Goal: Information Seeking & Learning: Check status

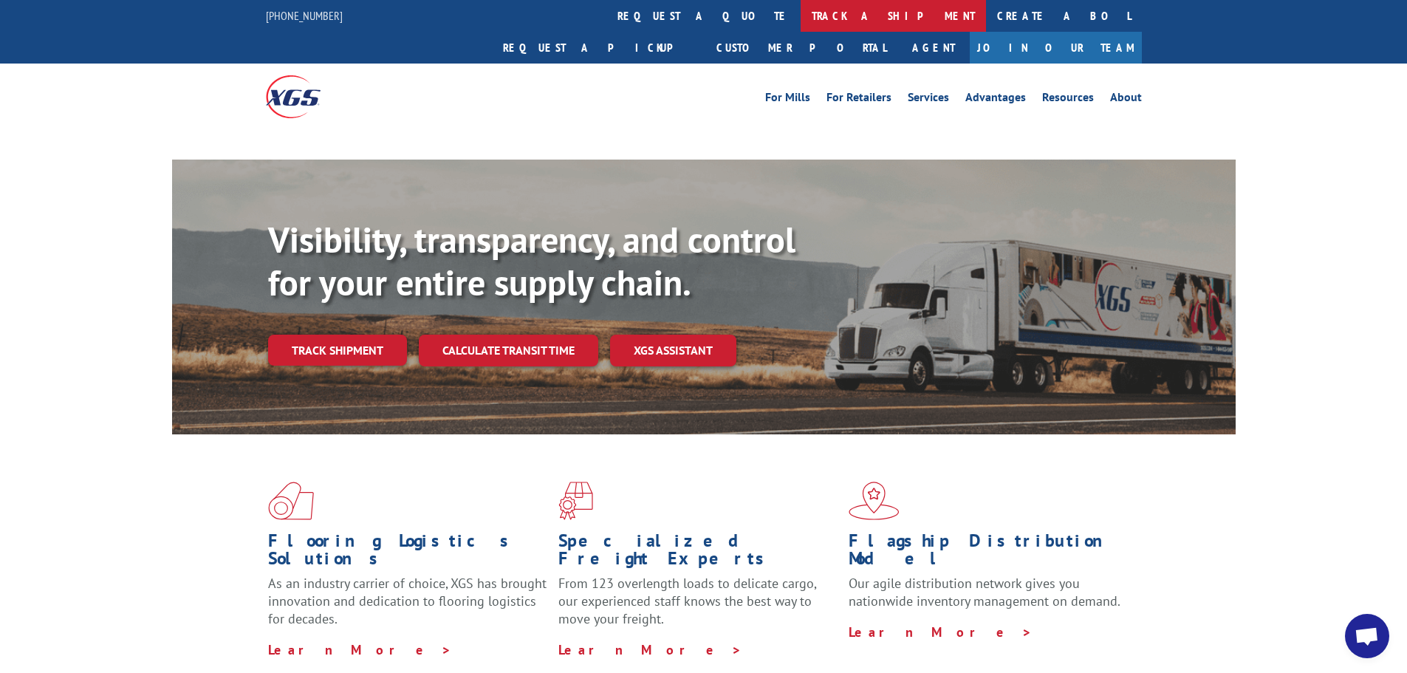
click at [801, 14] on link "track a shipment" at bounding box center [893, 16] width 185 height 32
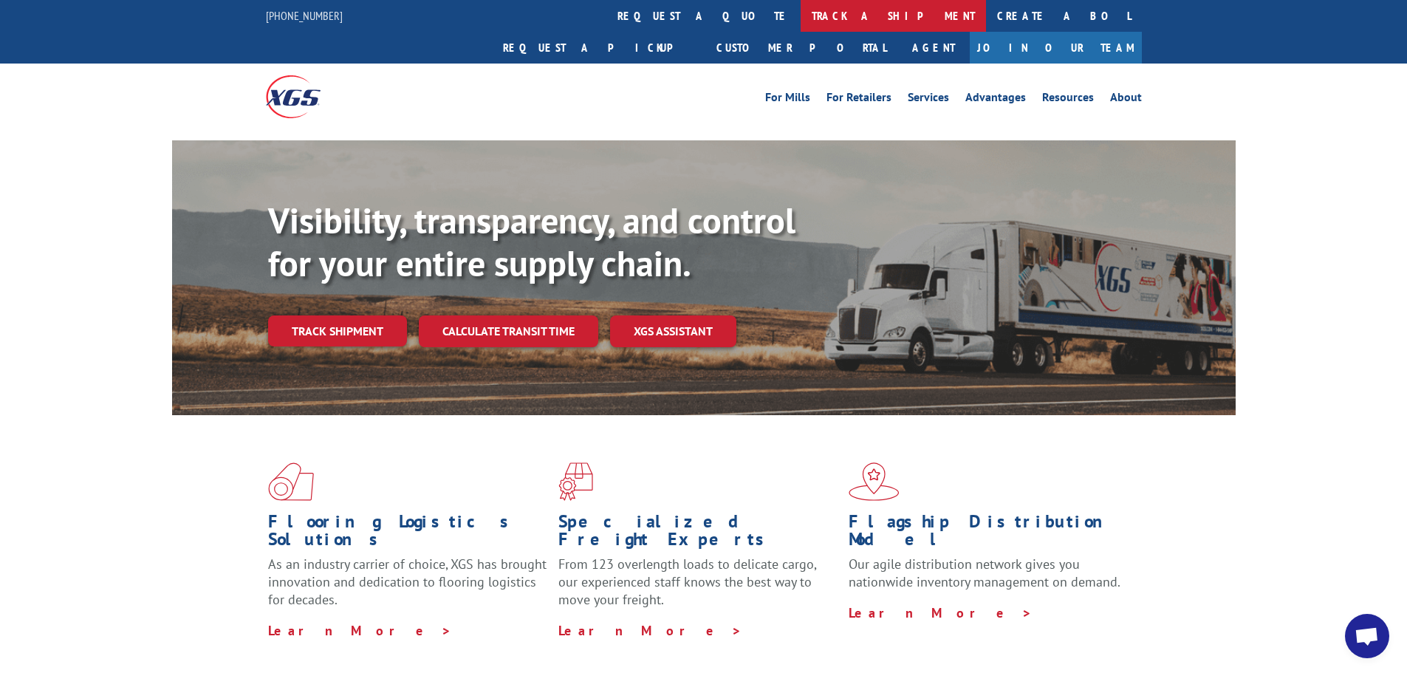
click at [801, 13] on link "track a shipment" at bounding box center [893, 16] width 185 height 32
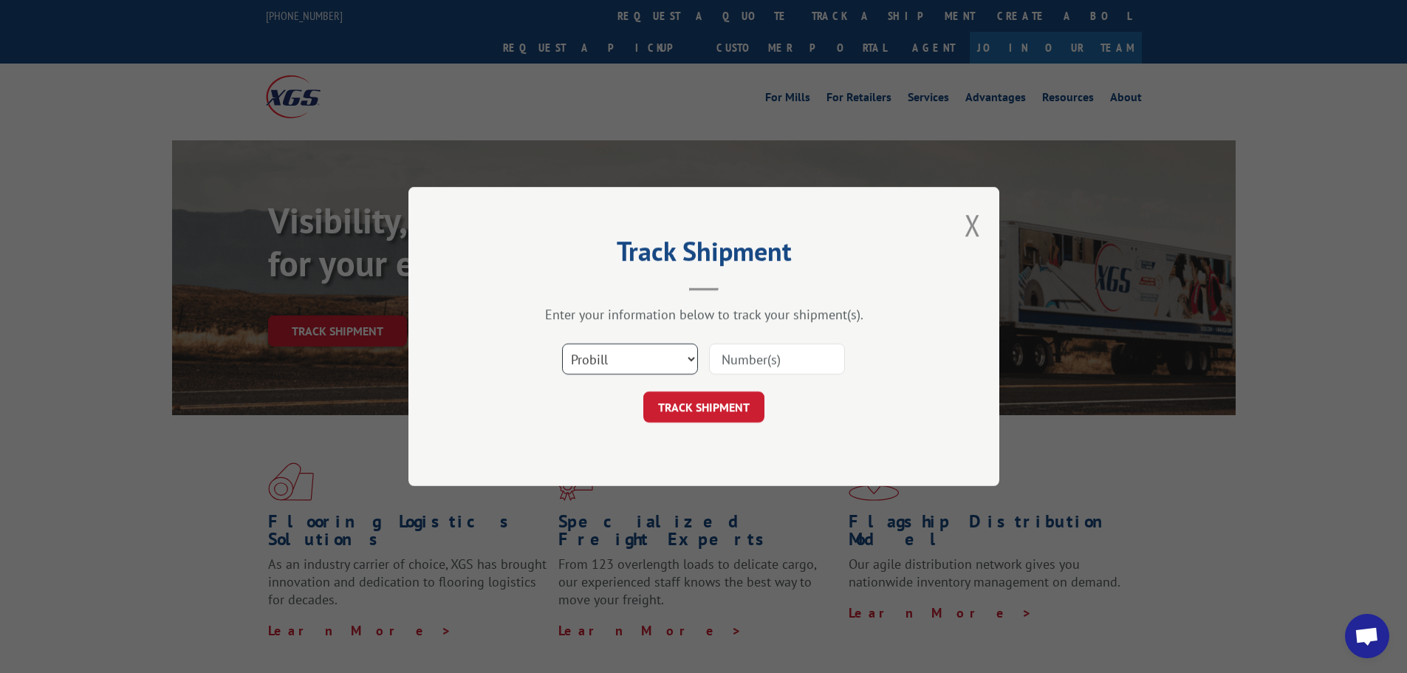
click at [610, 361] on select "Select category... Probill BOL PO" at bounding box center [630, 359] width 136 height 31
select select "bol"
click at [562, 344] on select "Select category... Probill BOL PO" at bounding box center [630, 359] width 136 height 31
click at [748, 375] on input at bounding box center [777, 359] width 136 height 31
type input "73082"
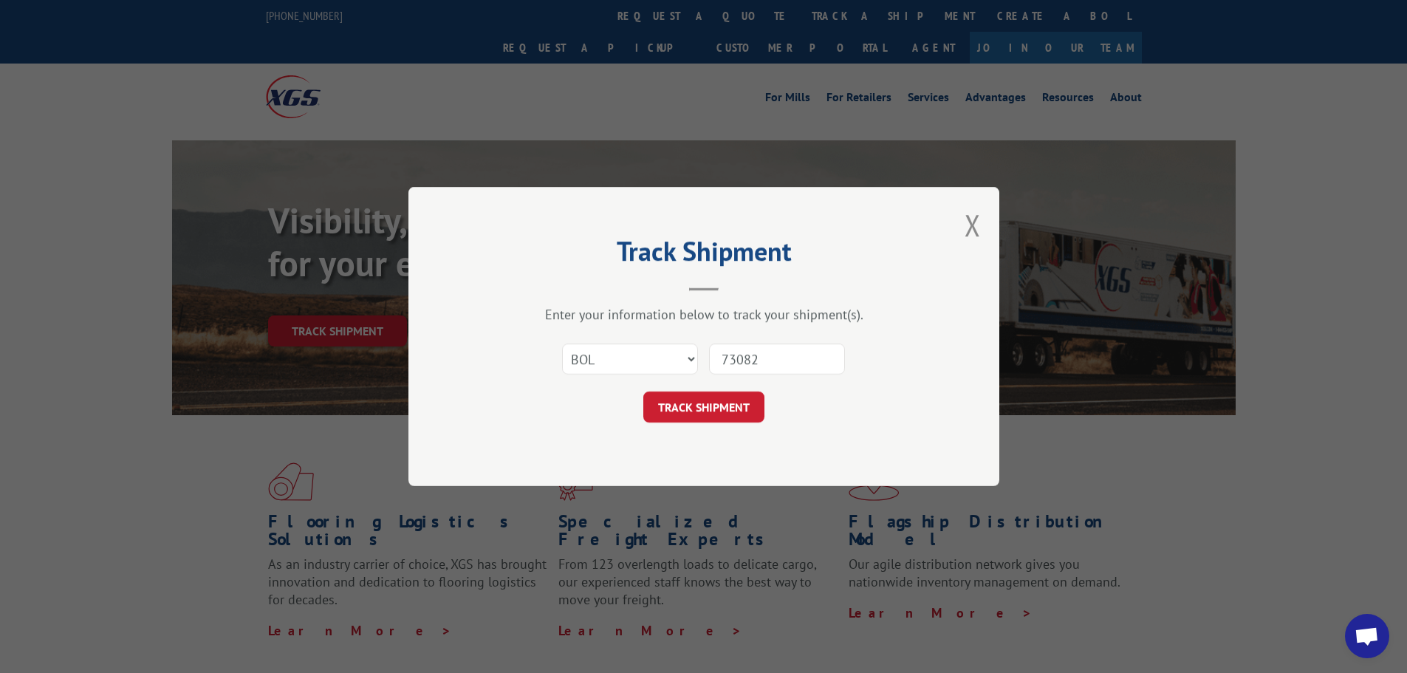
click button "TRACK SHIPMENT" at bounding box center [703, 407] width 121 height 31
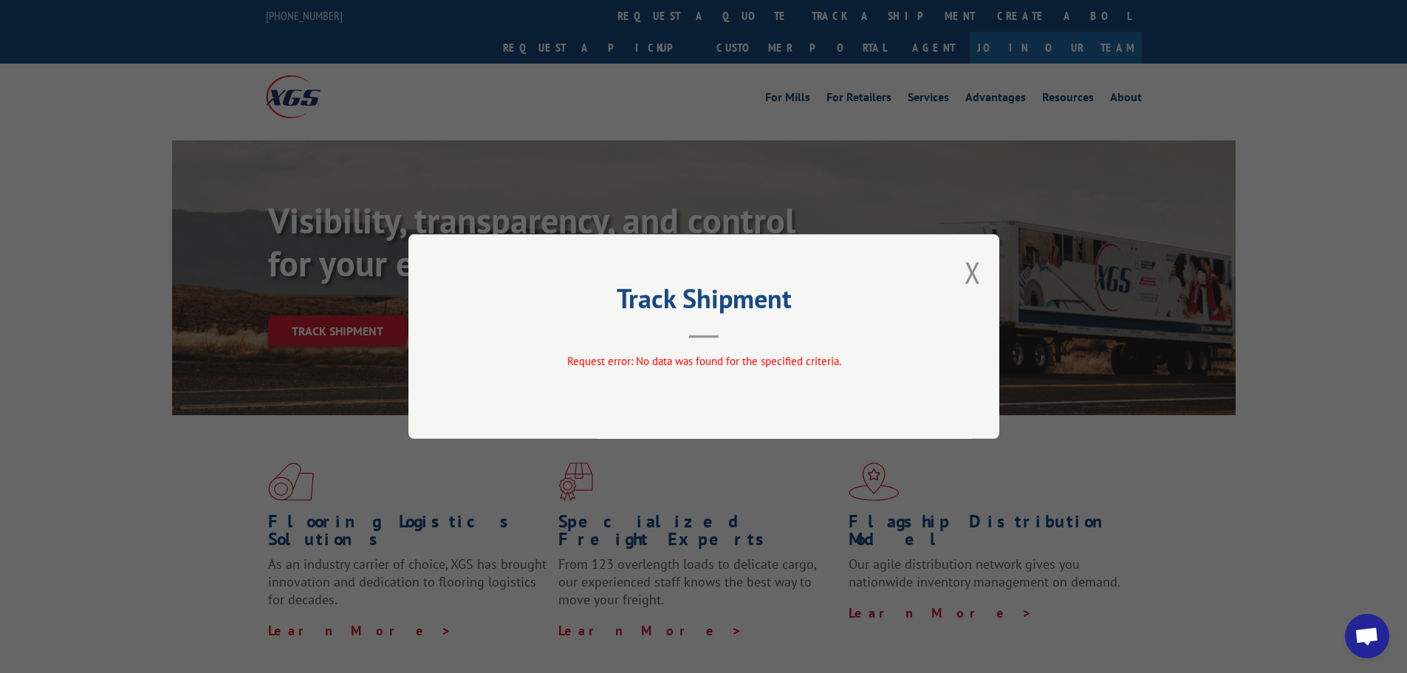
click at [694, 343] on div "Track Shipment Request error: No data was found for the specified criteria." at bounding box center [704, 336] width 591 height 205
click at [969, 276] on button "Close modal" at bounding box center [973, 272] width 16 height 39
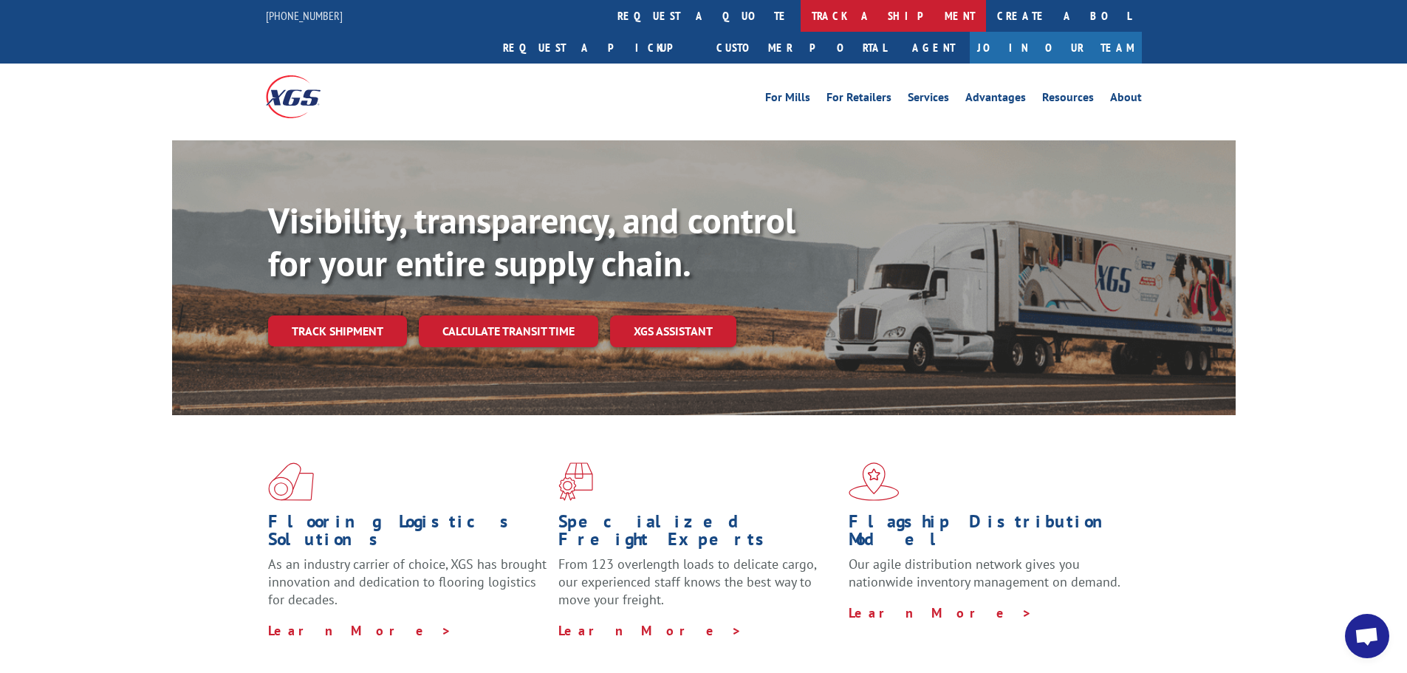
click at [801, 21] on link "track a shipment" at bounding box center [893, 16] width 185 height 32
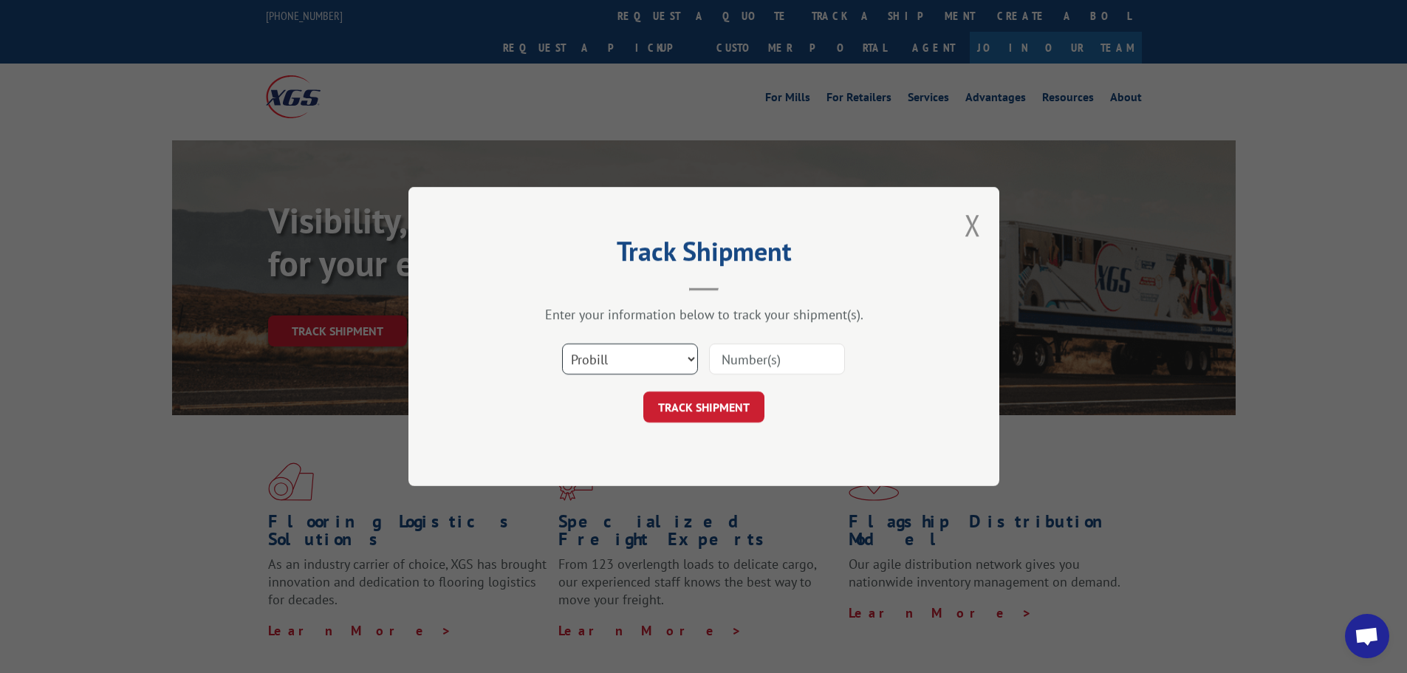
click at [651, 369] on select "Select category... Probill BOL PO" at bounding box center [630, 359] width 136 height 31
select select "bol"
click at [562, 344] on select "Select category... Probill BOL PO" at bounding box center [630, 359] width 136 height 31
click at [770, 359] on input at bounding box center [777, 359] width 136 height 31
type input "6833420"
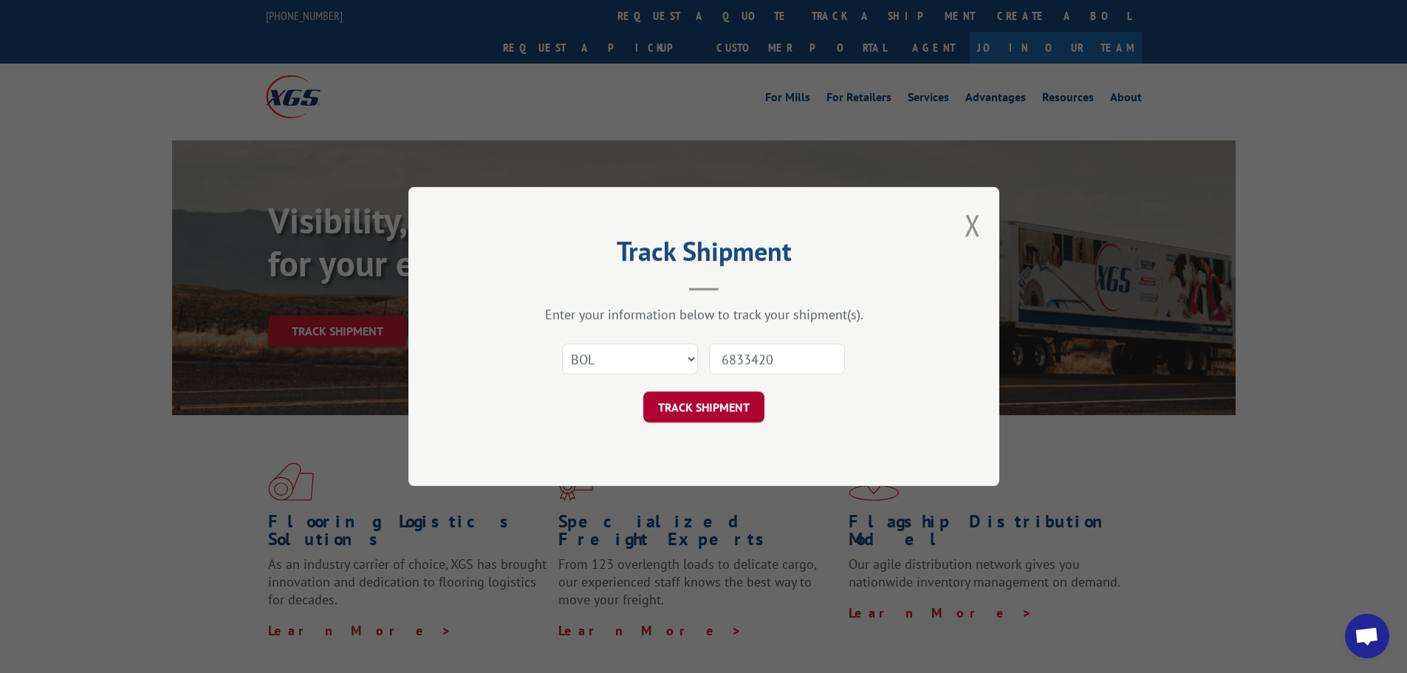
click at [685, 409] on button "TRACK SHIPMENT" at bounding box center [703, 407] width 121 height 31
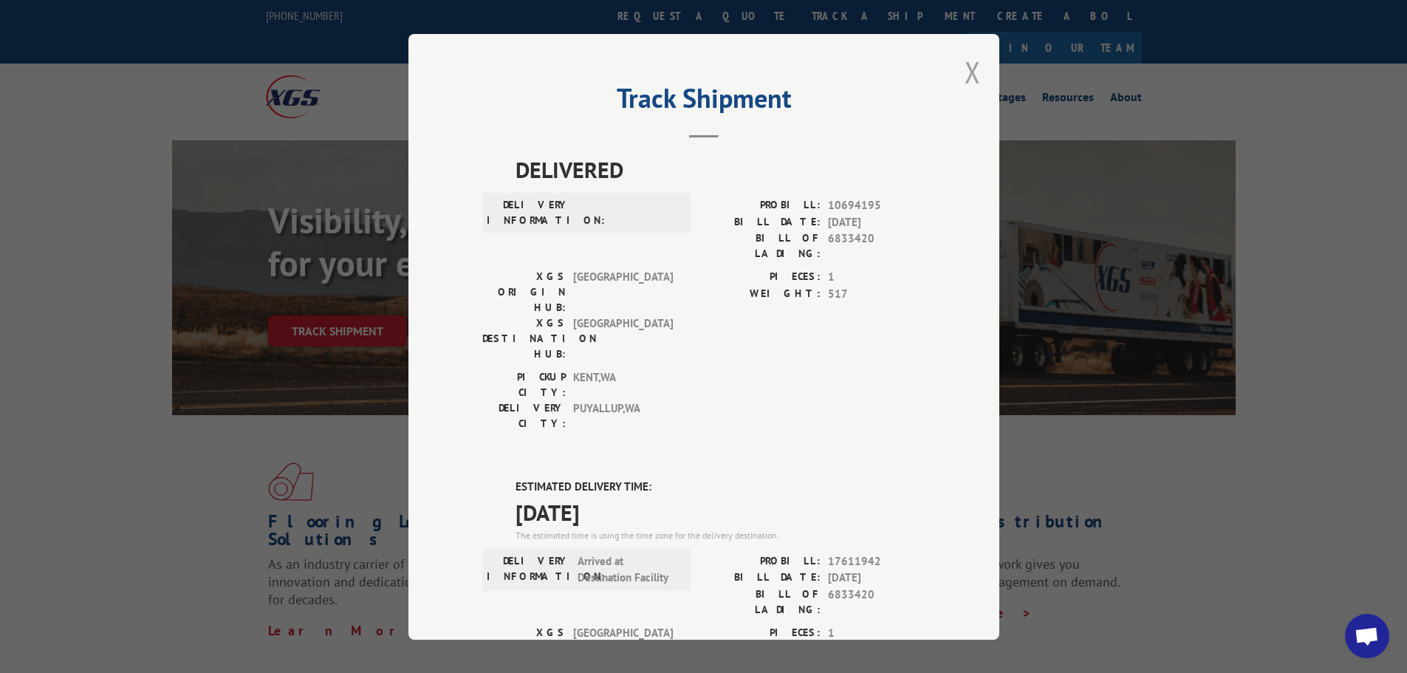
click at [971, 72] on button "Close modal" at bounding box center [973, 71] width 16 height 39
